Goal: Navigation & Orientation: Find specific page/section

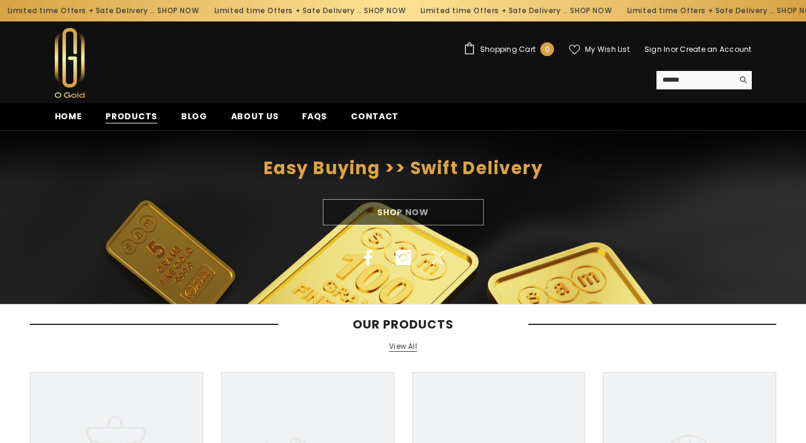
click at [120, 121] on span "Products" at bounding box center [131, 116] width 52 height 13
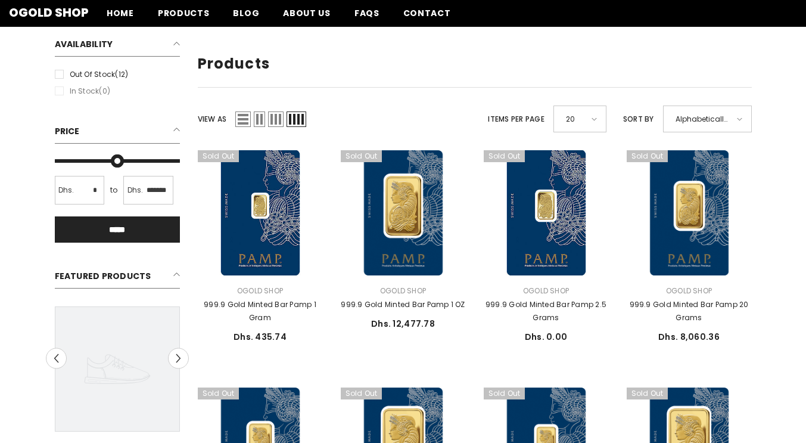
scroll to position [139, 0]
